Goal: Navigation & Orientation: Find specific page/section

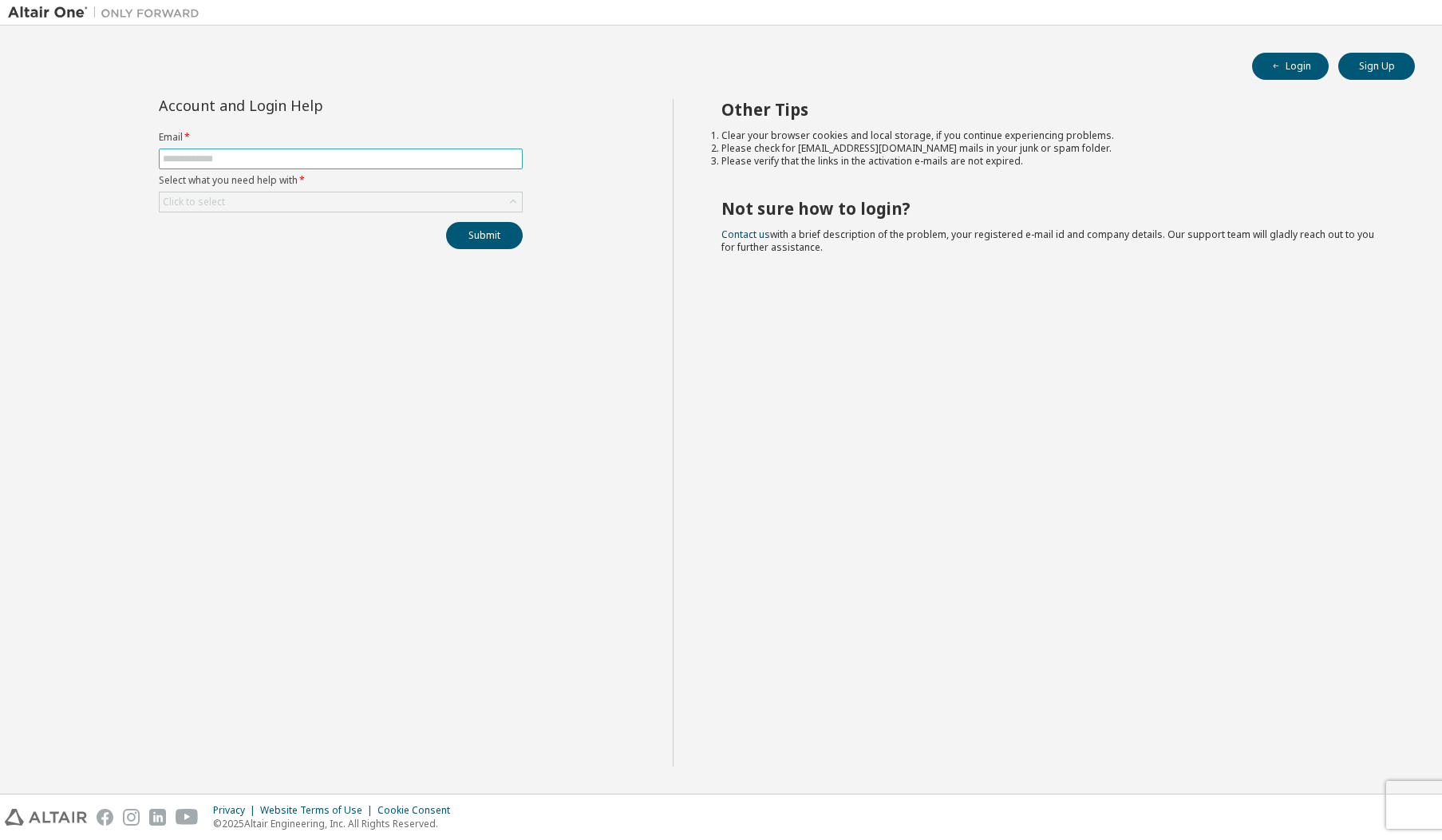
click at [223, 157] on input "text" at bounding box center [341, 159] width 356 height 13
type input "**********"
click at [479, 231] on button "Submit" at bounding box center [484, 235] width 76 height 27
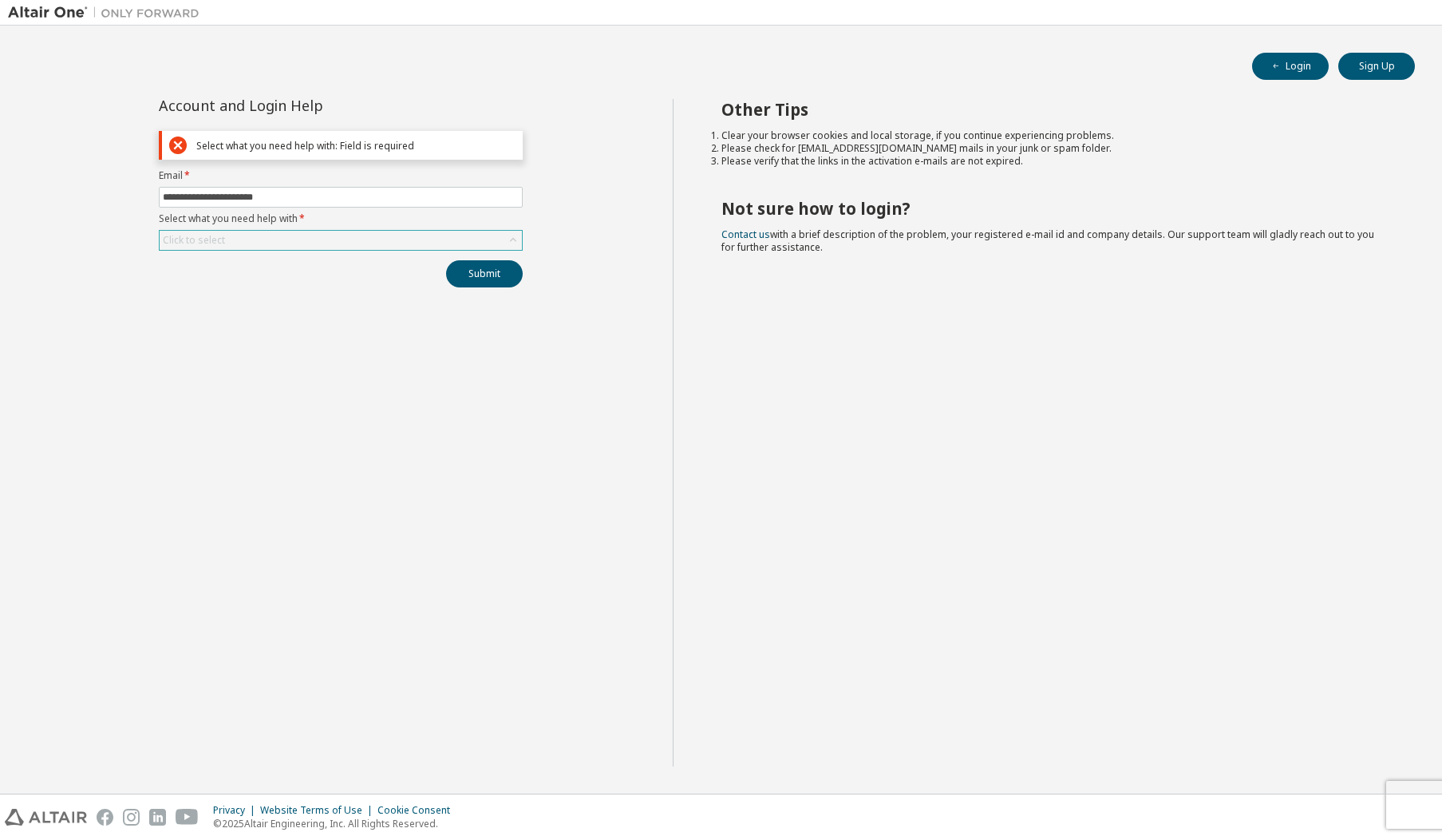
click at [266, 236] on div "Click to select" at bounding box center [341, 240] width 362 height 19
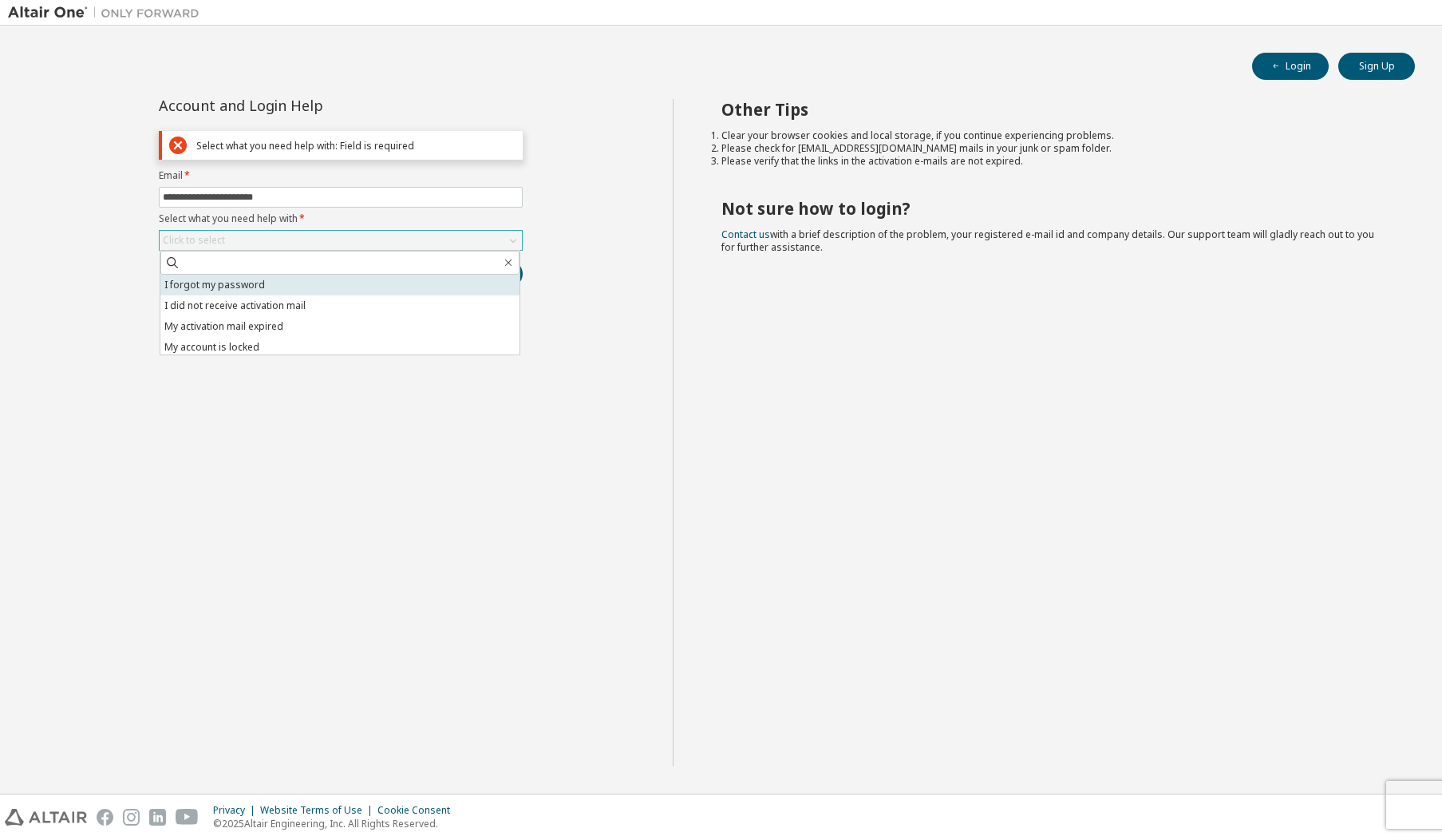
click at [239, 285] on li "I forgot my password" at bounding box center [340, 285] width 359 height 20
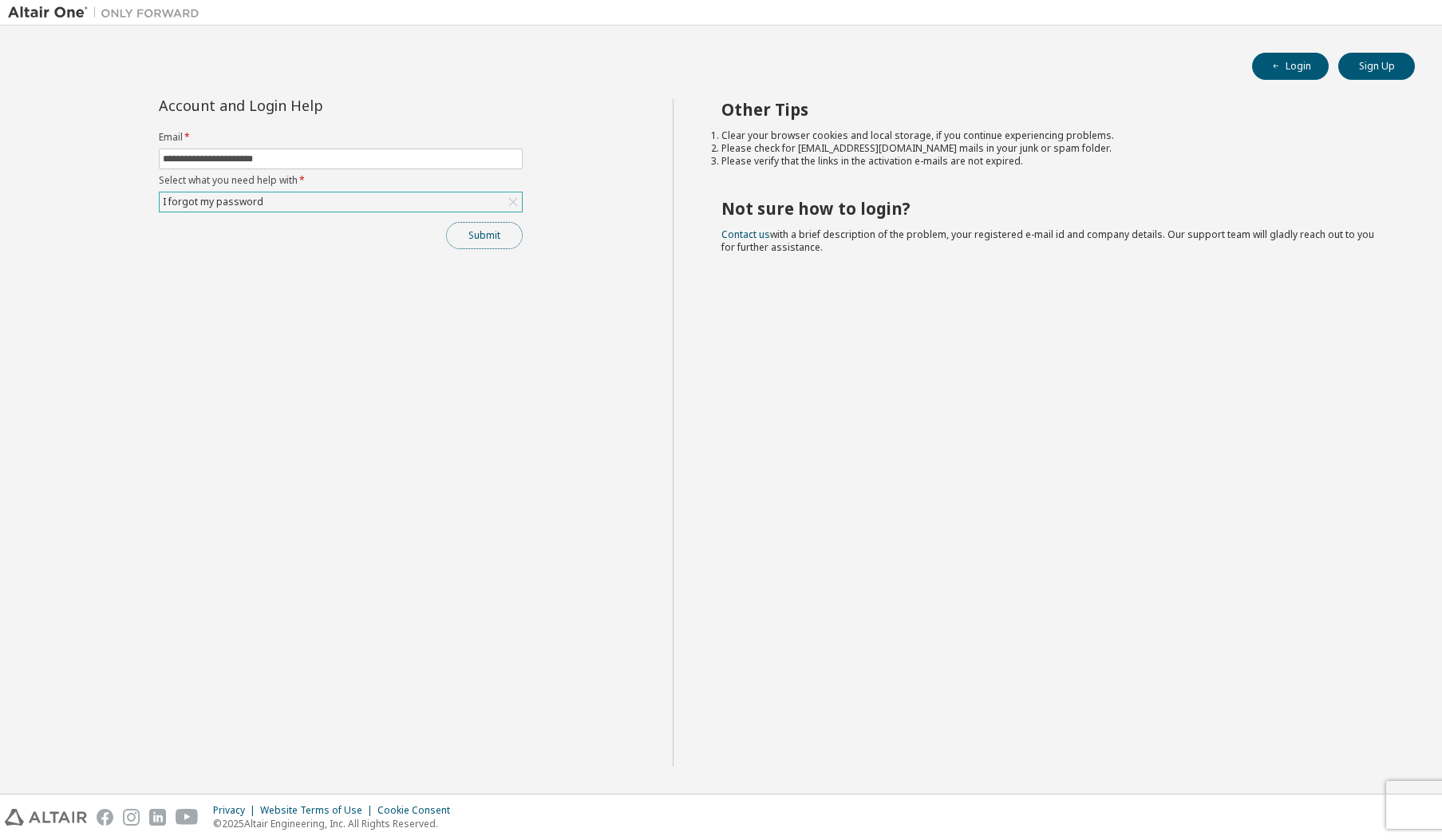
click at [481, 234] on button "Submit" at bounding box center [484, 235] width 76 height 27
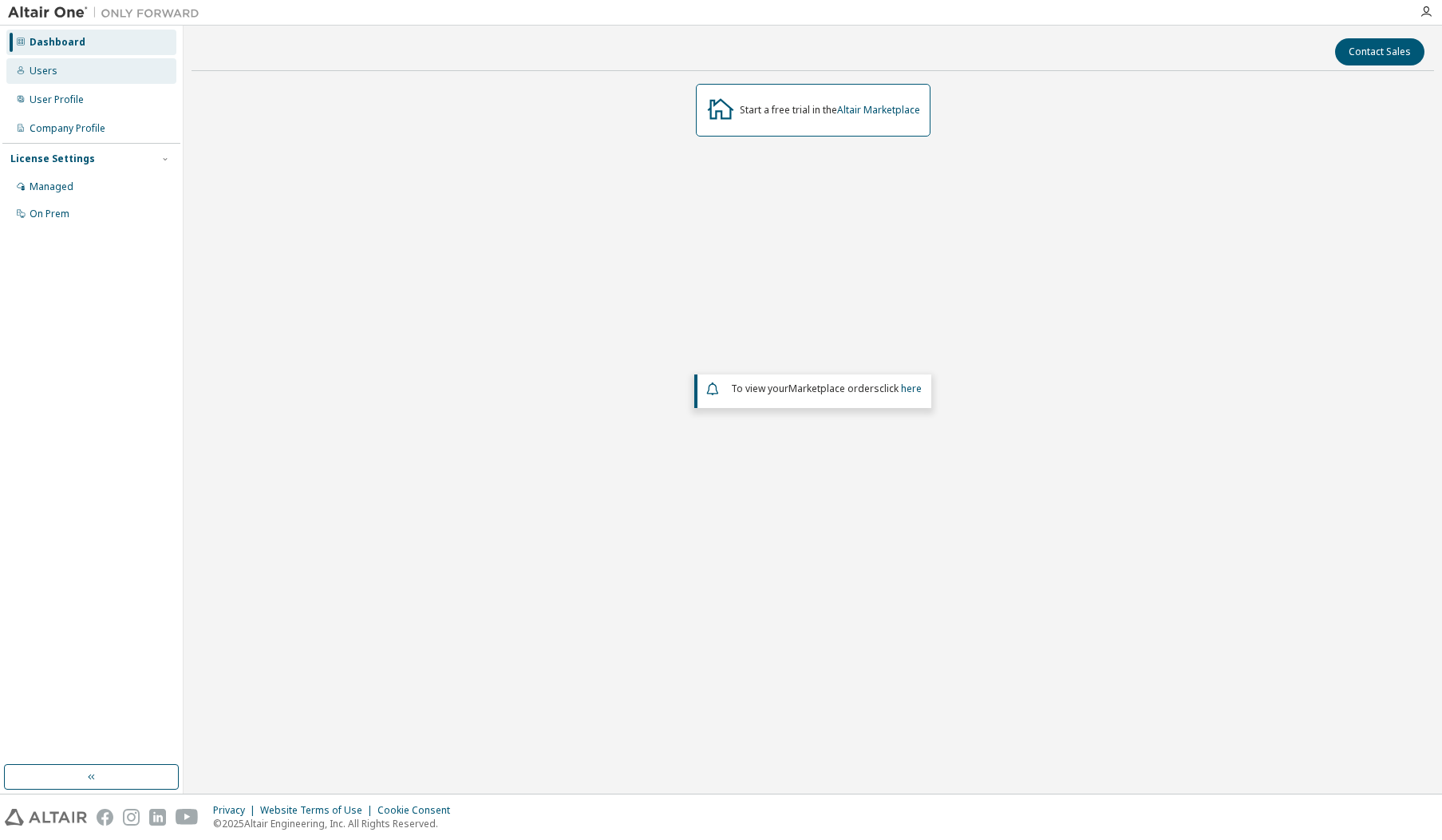
click at [51, 68] on div "Users" at bounding box center [44, 71] width 28 height 13
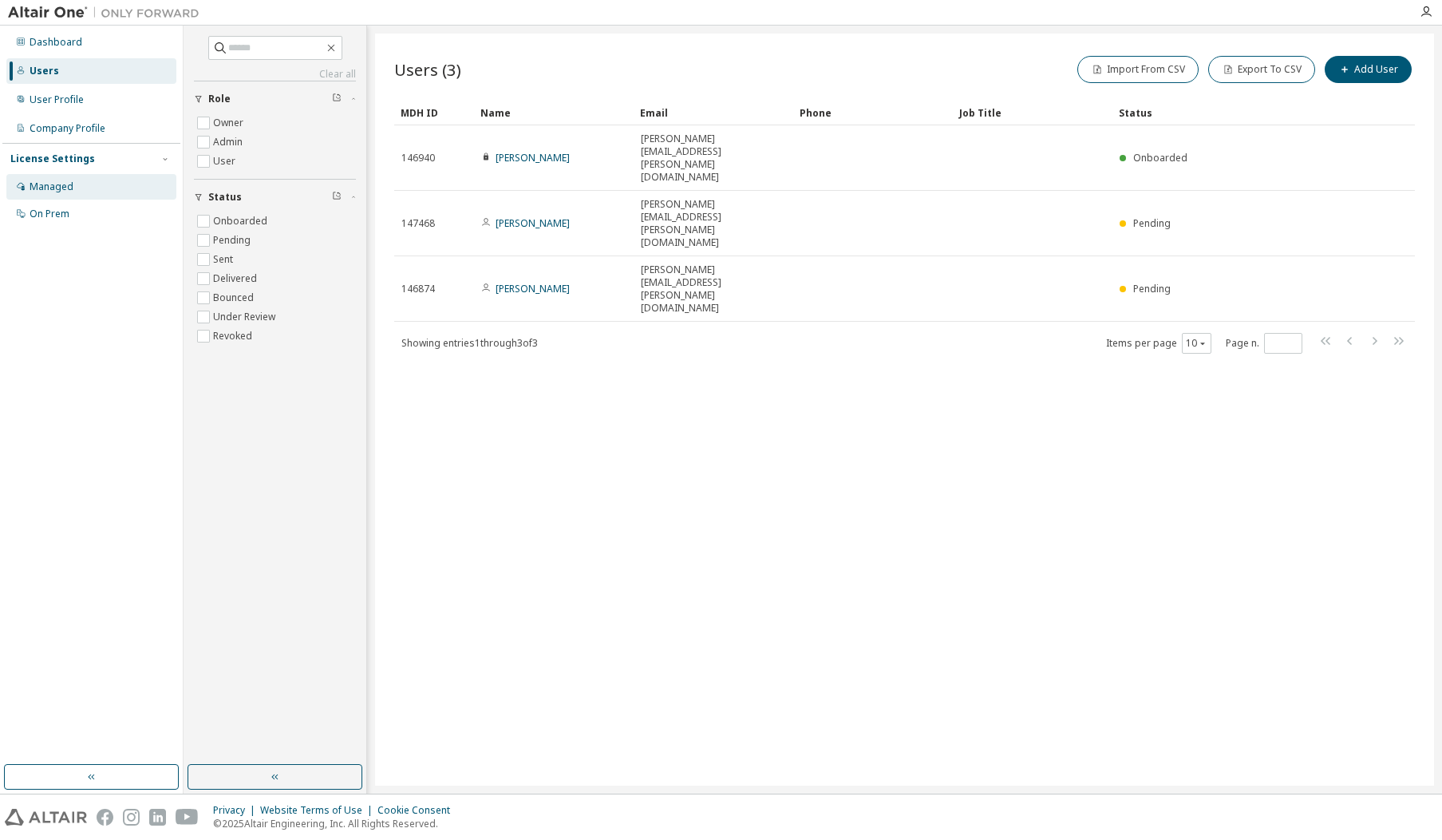
click at [54, 180] on div "Managed" at bounding box center [51, 186] width 44 height 13
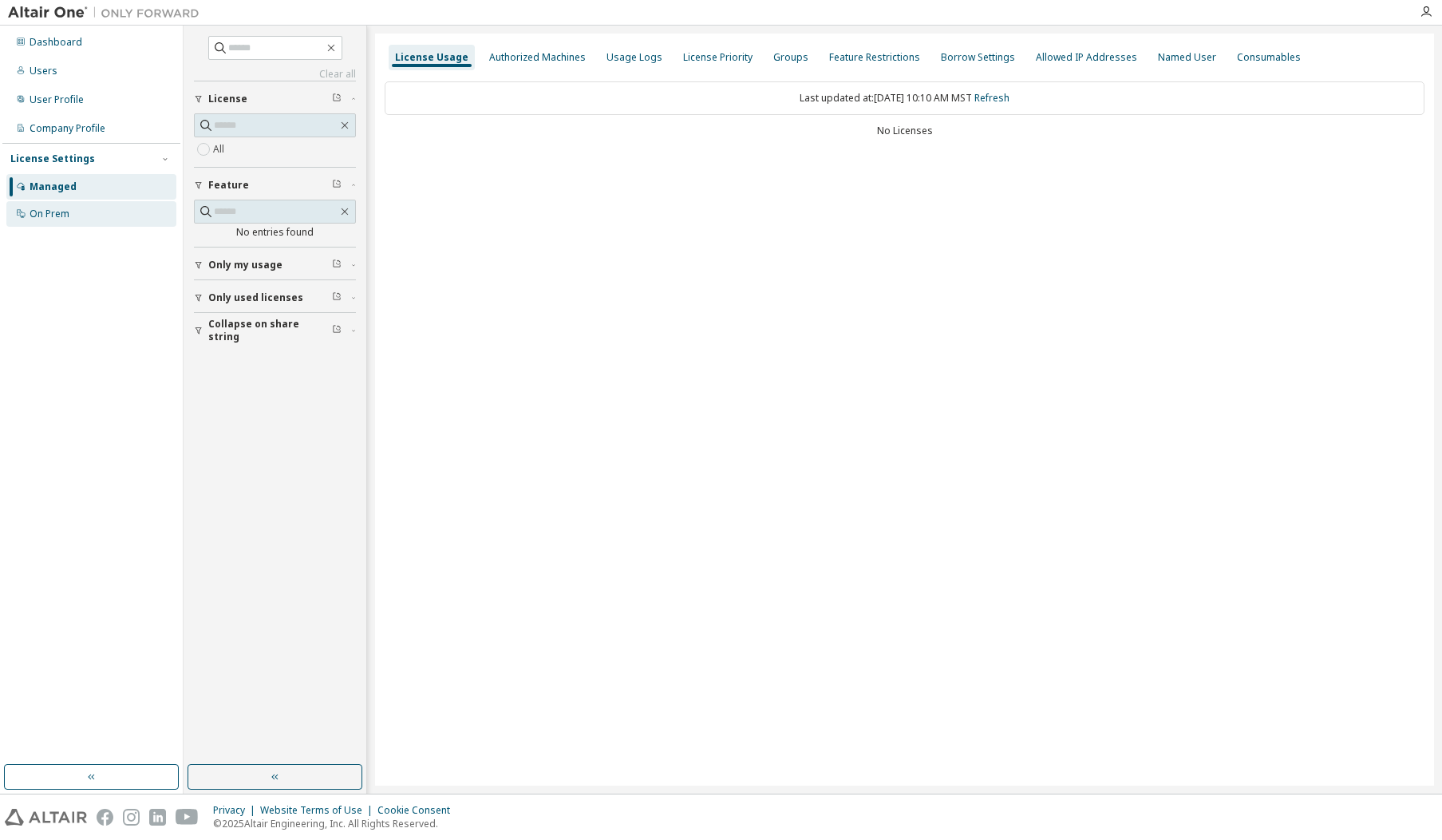
click at [52, 214] on div "On Prem" at bounding box center [49, 213] width 40 height 13
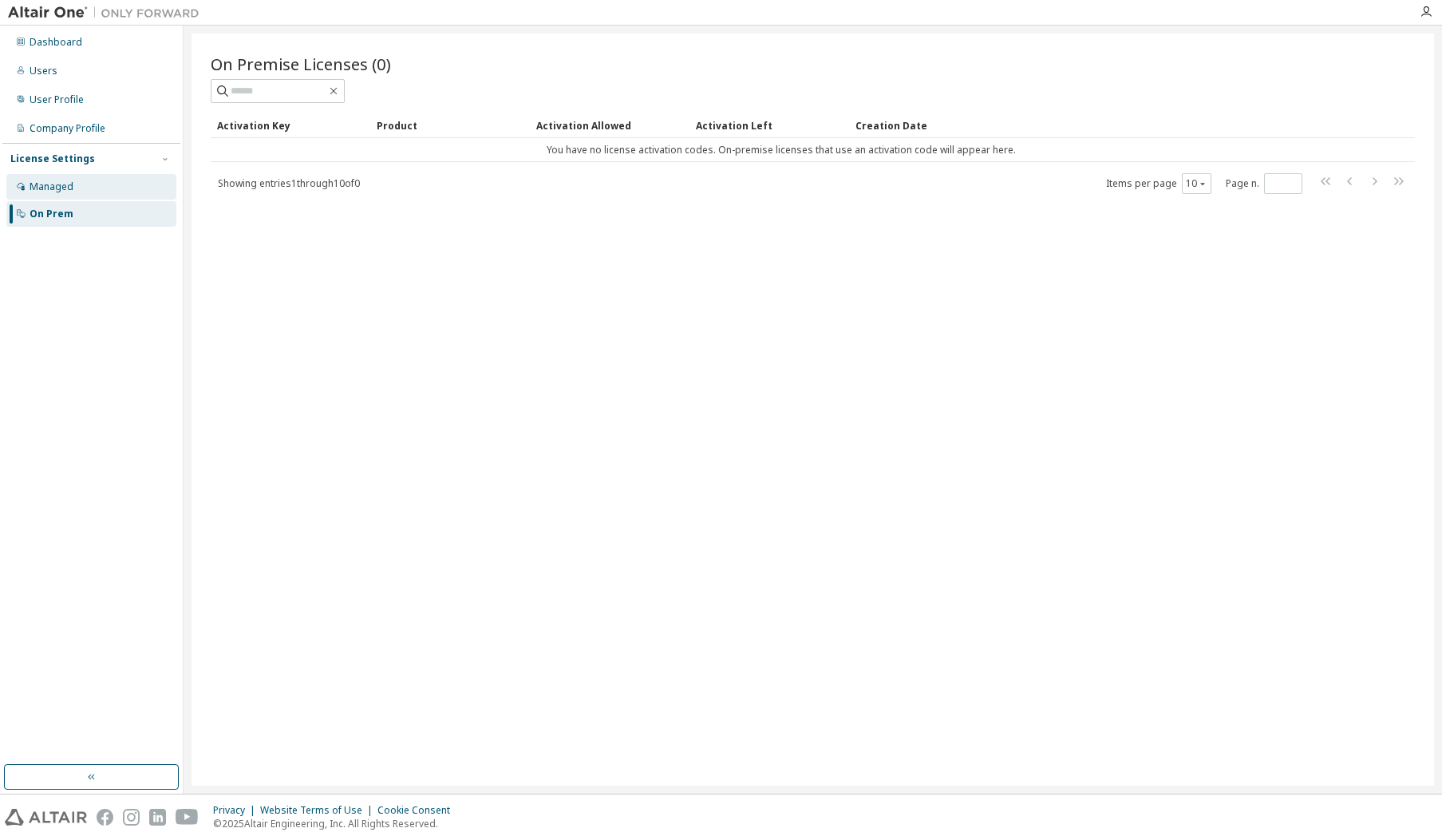
click at [47, 179] on div "Managed" at bounding box center [92, 187] width 170 height 25
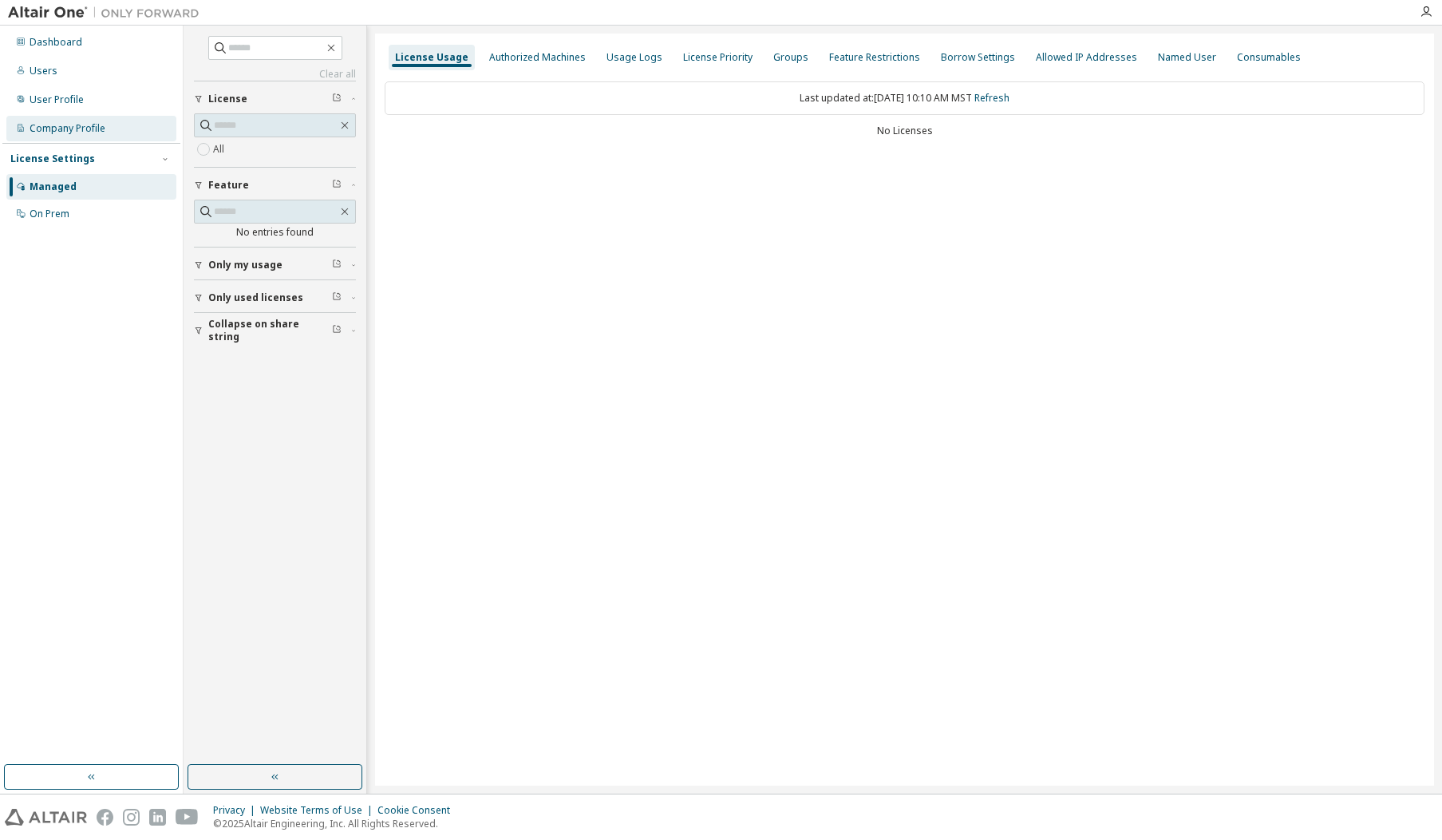
click at [56, 127] on div "Company Profile" at bounding box center [68, 128] width 75 height 13
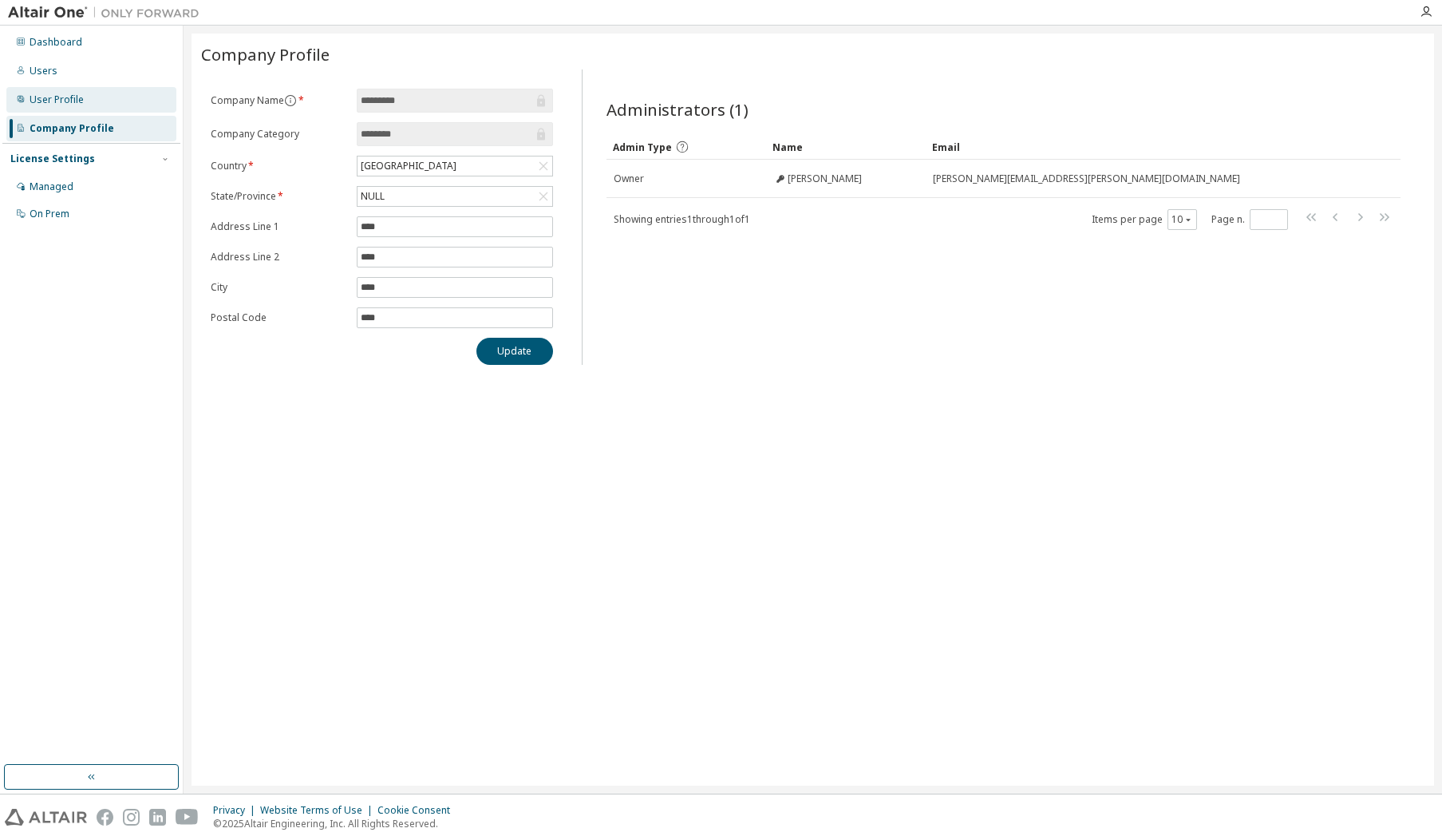
click at [57, 101] on div "User Profile" at bounding box center [57, 99] width 54 height 13
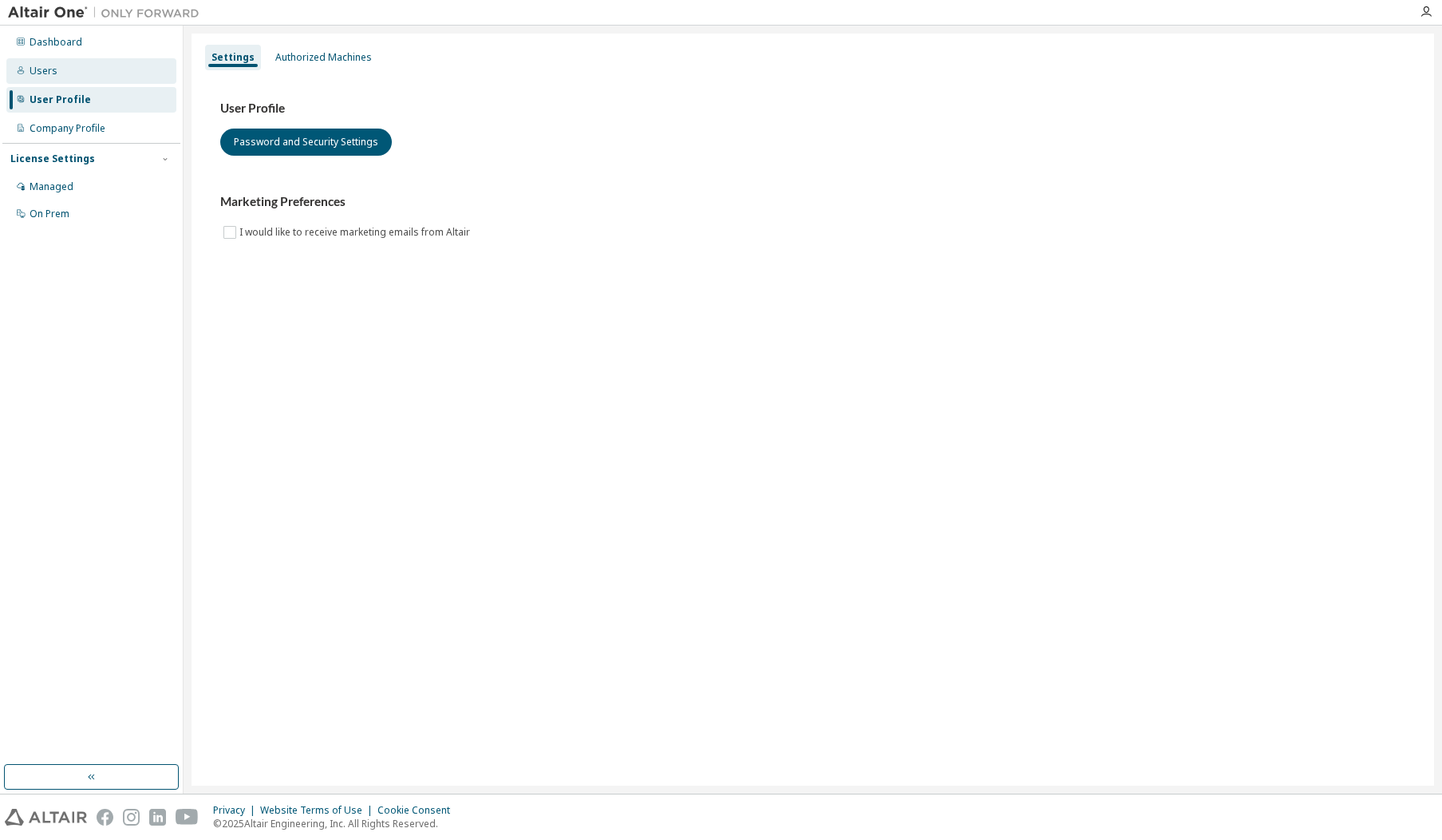
click at [49, 66] on div "Users" at bounding box center [44, 71] width 28 height 13
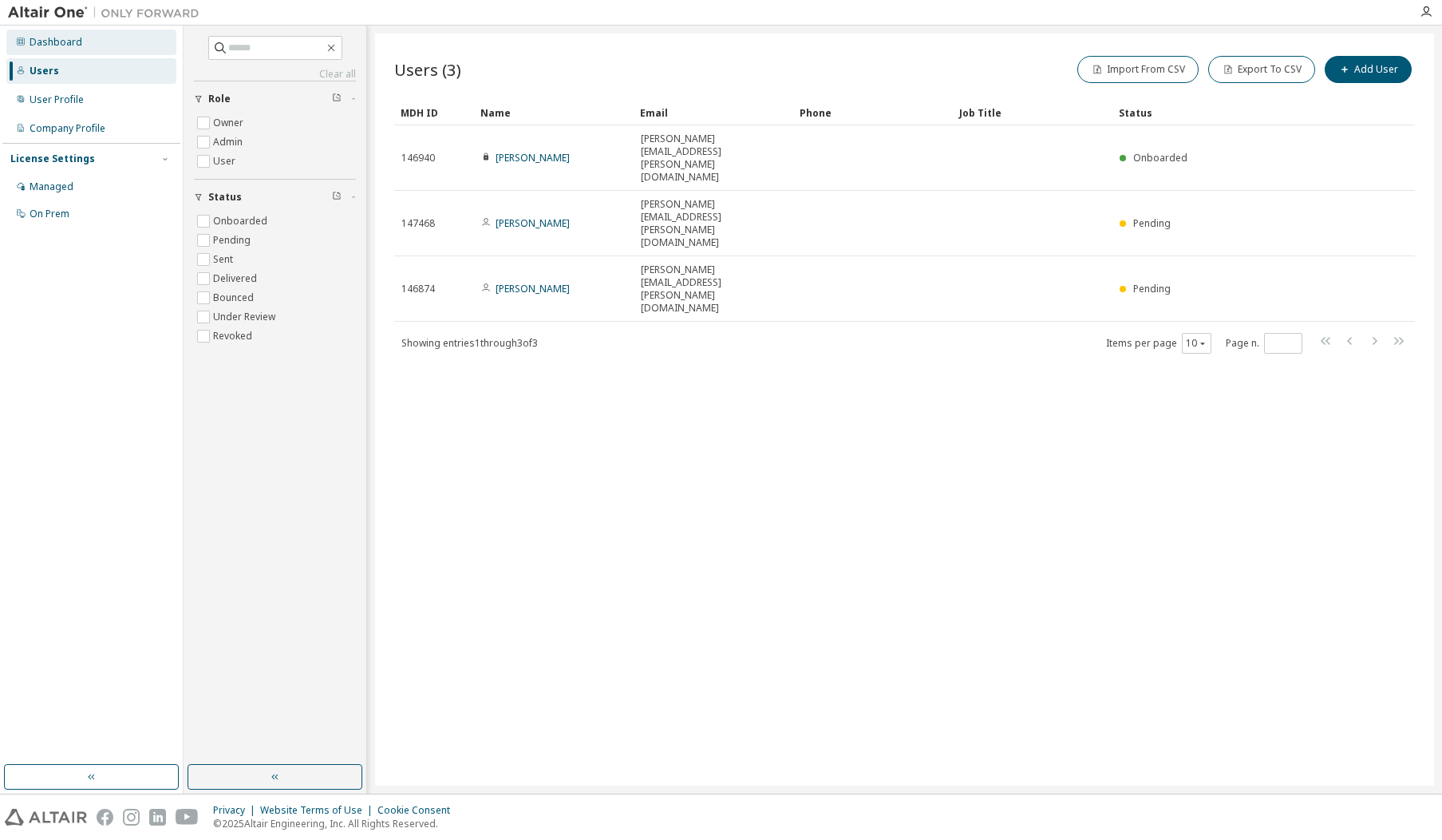
click at [45, 41] on div "Dashboard" at bounding box center [56, 42] width 52 height 13
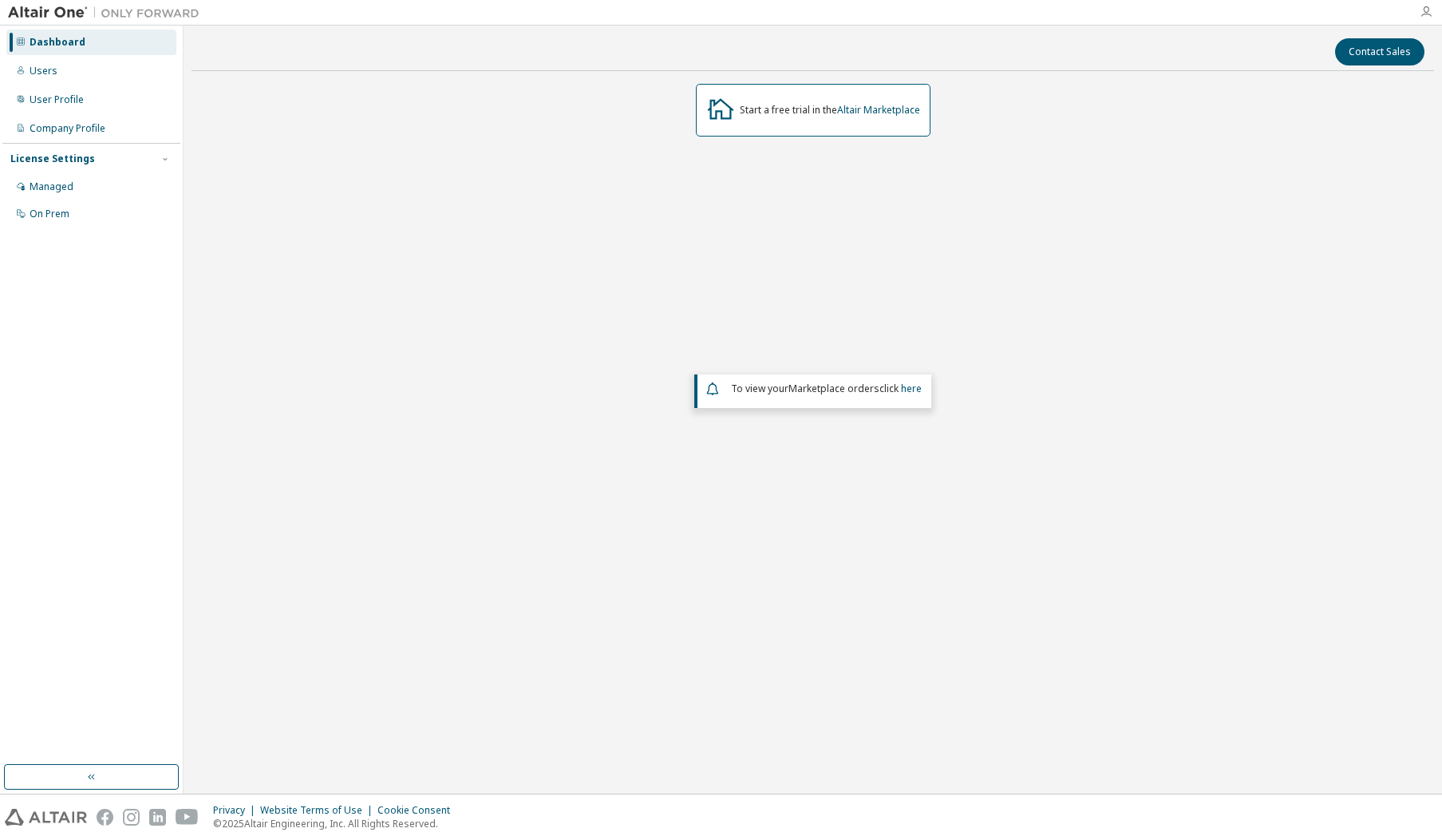
click at [1427, 15] on icon "button" at bounding box center [1426, 12] width 13 height 13
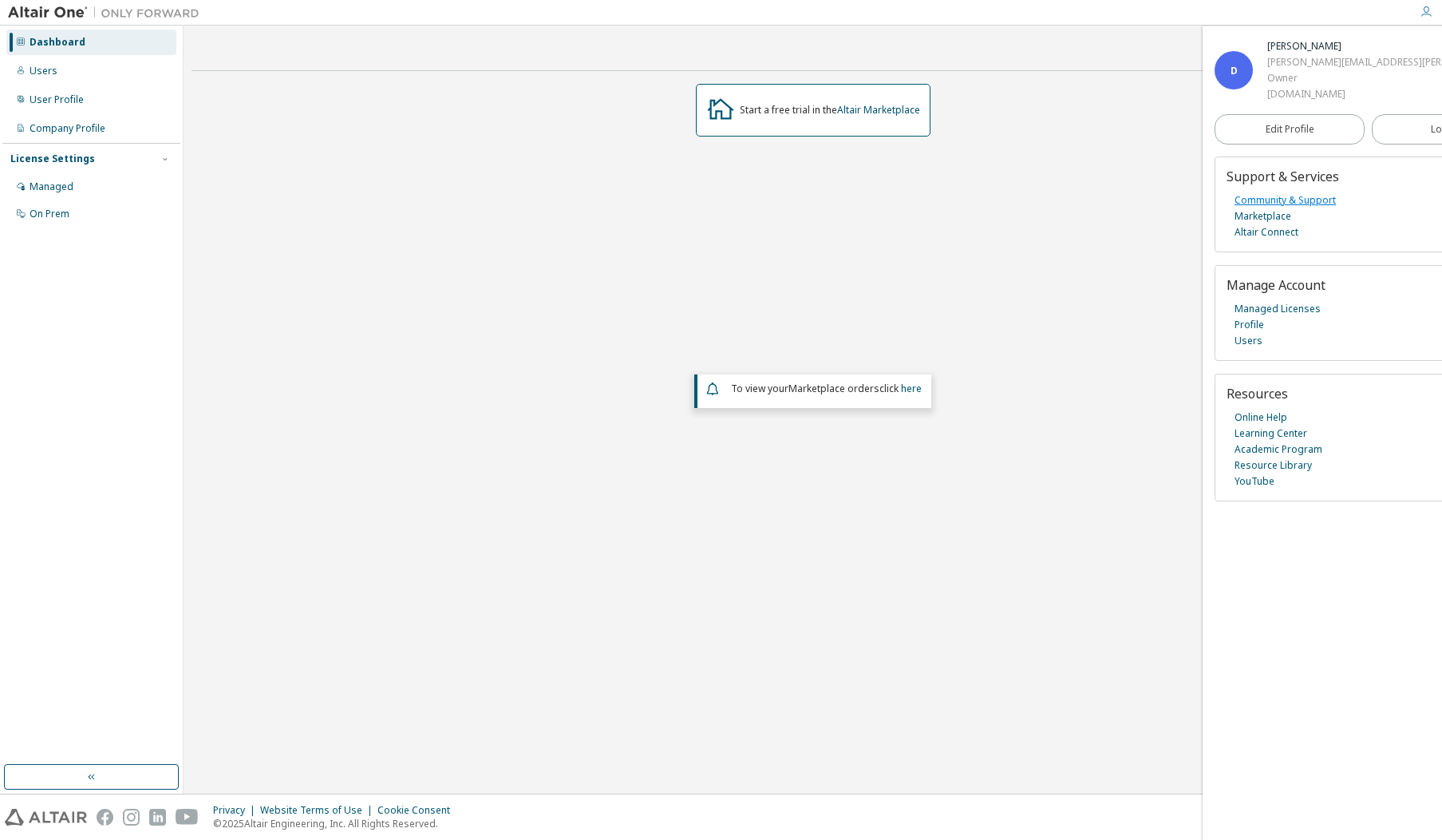
click at [1271, 200] on link "Community & Support" at bounding box center [1285, 200] width 102 height 15
